Goal: Information Seeking & Learning: Learn about a topic

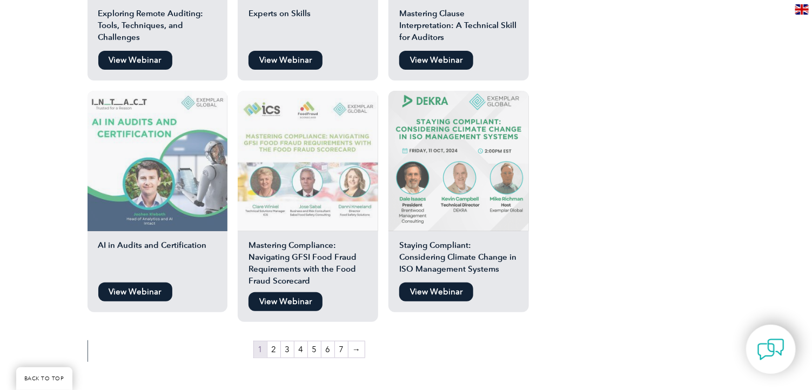
scroll to position [1915, 0]
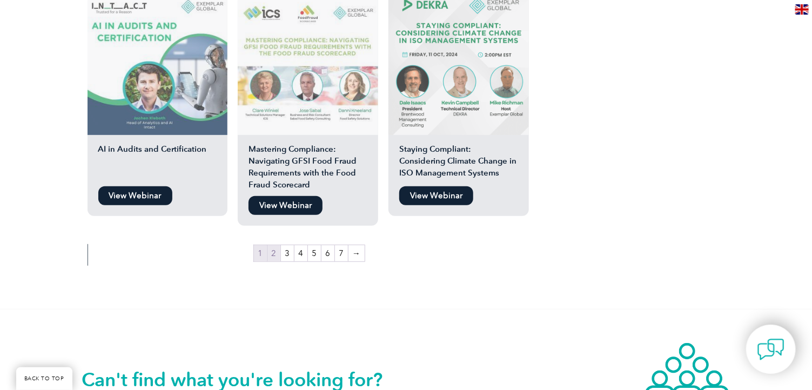
click at [279, 245] on link "2" at bounding box center [273, 253] width 13 height 16
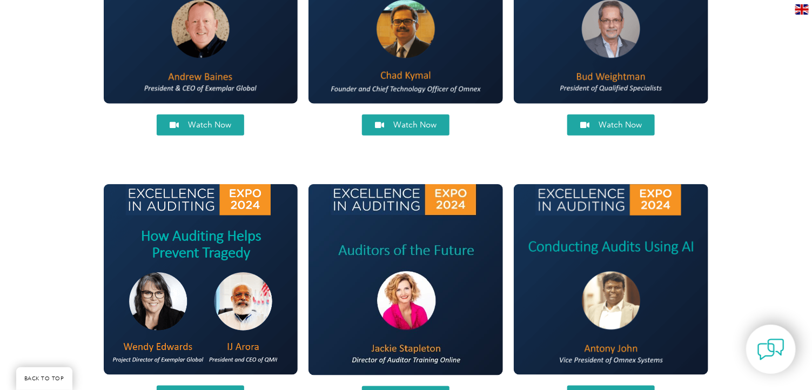
scroll to position [430, 0]
